Goal: Task Accomplishment & Management: Complete application form

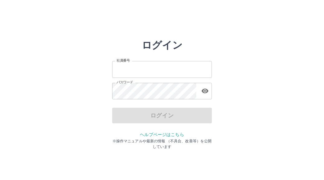
type input "*******"
click at [162, 117] on div "ログイン" at bounding box center [162, 116] width 100 height 16
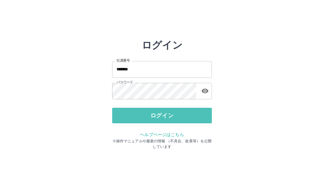
click at [162, 117] on button "ログイン" at bounding box center [162, 116] width 100 height 16
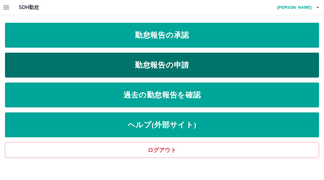
click at [153, 62] on link "勤怠報告の申請" at bounding box center [162, 65] width 314 height 25
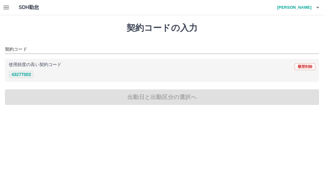
click at [29, 75] on button "43277003" at bounding box center [21, 74] width 25 height 7
type input "********"
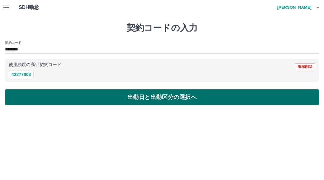
click at [50, 99] on button "出勤日と出勤区分の選択へ" at bounding box center [162, 98] width 314 height 16
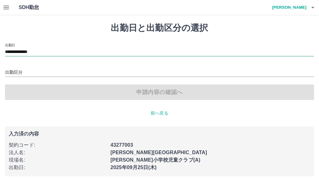
click at [40, 53] on input "**********" at bounding box center [159, 52] width 309 height 8
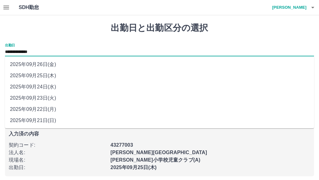
click at [40, 89] on li "2025年09月24日(水)" at bounding box center [159, 86] width 309 height 11
type input "**********"
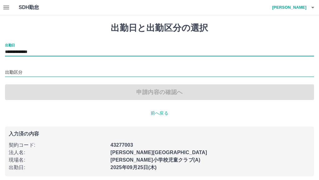
click at [18, 71] on input "出勤区分" at bounding box center [159, 73] width 309 height 8
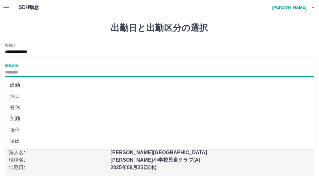
click at [22, 106] on li "有休" at bounding box center [159, 107] width 309 height 11
type input "**"
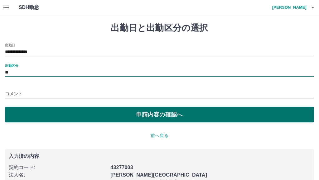
click at [27, 113] on button "申請内容の確認へ" at bounding box center [159, 115] width 309 height 16
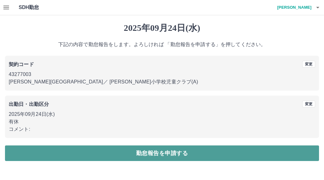
click at [105, 149] on button "勤怠報告を申請する" at bounding box center [162, 154] width 314 height 16
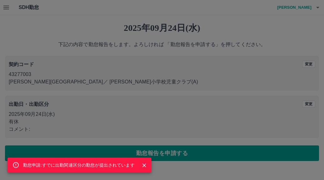
click at [144, 165] on icon "Close" at bounding box center [145, 166] width 4 height 4
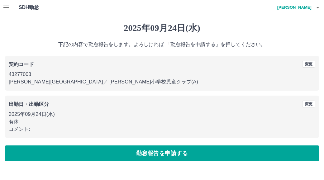
click at [317, 6] on icon "button" at bounding box center [317, 7] width 7 height 7
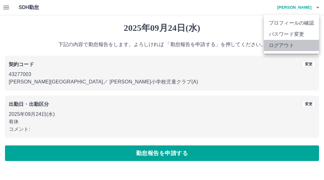
click at [289, 44] on li "ログアウト" at bounding box center [291, 45] width 55 height 11
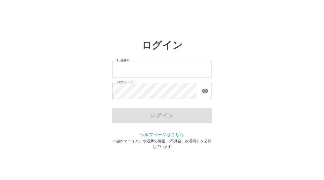
type input "*******"
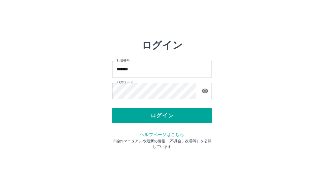
click at [167, 118] on div "ログイン" at bounding box center [162, 116] width 100 height 16
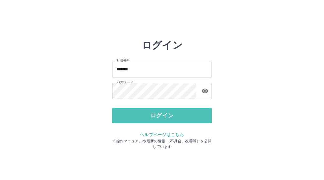
click at [167, 118] on button "ログイン" at bounding box center [162, 116] width 100 height 16
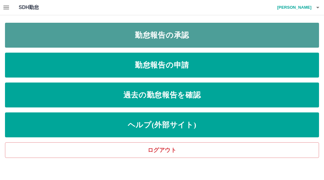
click at [152, 27] on link "勤怠報告の承認" at bounding box center [162, 35] width 314 height 25
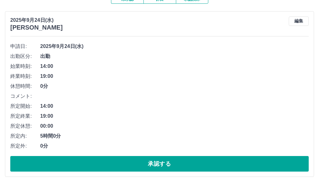
scroll to position [94, 0]
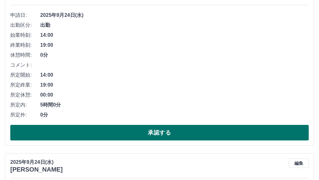
click at [157, 130] on button "承認する" at bounding box center [159, 133] width 298 height 16
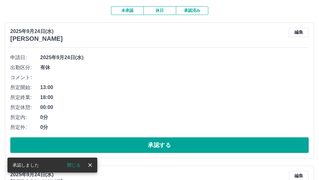
scroll to position [62, 0]
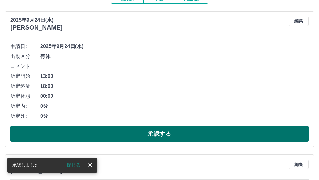
click at [157, 130] on button "承認する" at bounding box center [159, 134] width 298 height 16
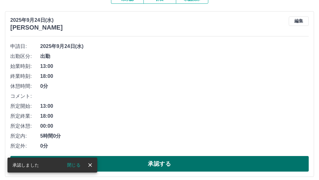
click at [168, 162] on button "承認する" at bounding box center [159, 164] width 298 height 16
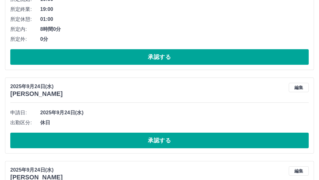
scroll to position [170, 0]
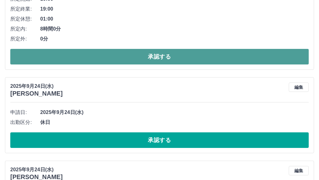
click at [170, 56] on button "承認する" at bounding box center [159, 57] width 298 height 16
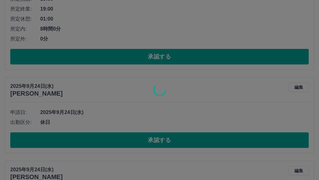
scroll to position [0, 0]
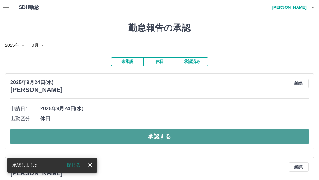
click at [164, 135] on button "承認する" at bounding box center [159, 137] width 298 height 16
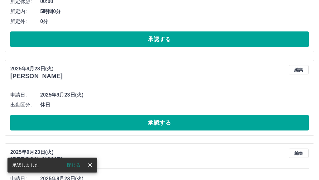
scroll to position [104, 0]
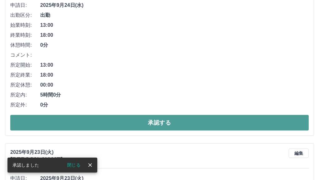
click at [162, 124] on button "承認する" at bounding box center [159, 123] width 298 height 16
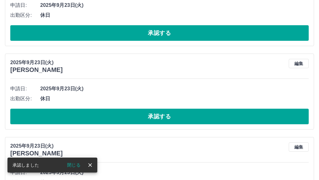
scroll to position [0, 0]
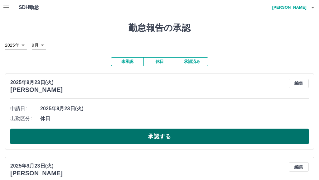
click at [167, 138] on button "承認する" at bounding box center [159, 137] width 298 height 16
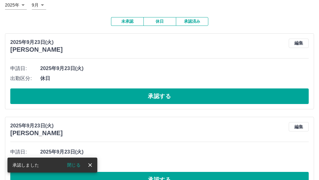
scroll to position [31, 0]
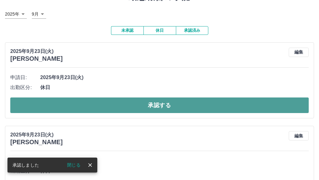
click at [171, 108] on button "承認する" at bounding box center [159, 106] width 298 height 16
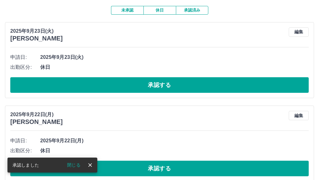
scroll to position [62, 0]
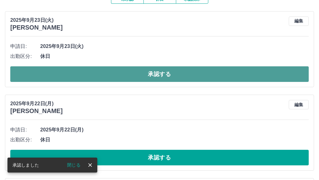
click at [174, 76] on button "承認する" at bounding box center [159, 74] width 298 height 16
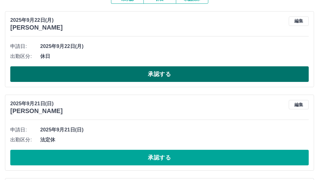
click at [164, 75] on button "承認する" at bounding box center [159, 74] width 298 height 16
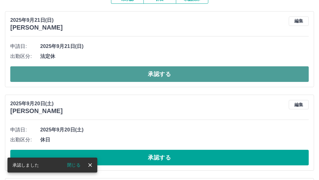
click at [160, 76] on button "承認する" at bounding box center [159, 74] width 298 height 16
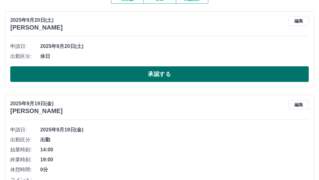
click at [152, 73] on button "承認する" at bounding box center [159, 74] width 298 height 16
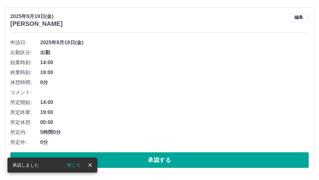
scroll to position [67, 0]
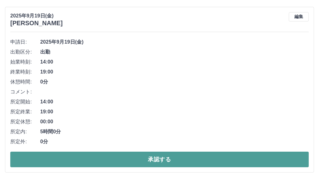
click at [156, 160] on button "承認する" at bounding box center [159, 160] width 298 height 16
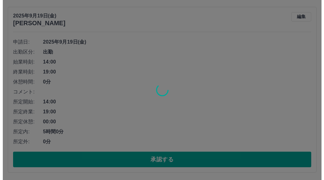
scroll to position [0, 0]
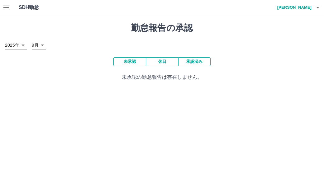
click at [317, 7] on icon "button" at bounding box center [318, 8] width 3 height 2
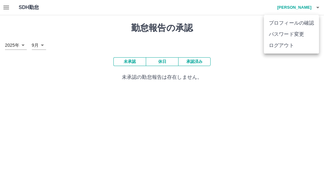
click at [281, 49] on li "ログアウト" at bounding box center [291, 45] width 55 height 11
